Goal: Transaction & Acquisition: Subscribe to service/newsletter

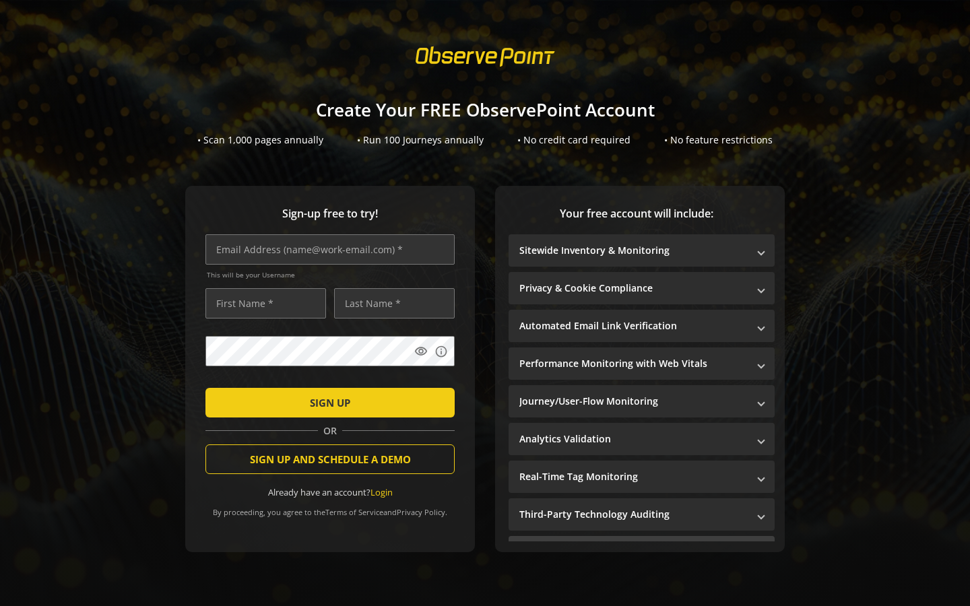
scroll to position [16, 0]
